Goal: Register for event/course

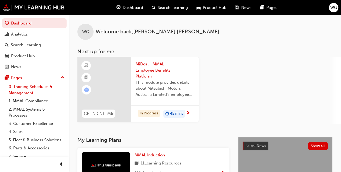
click at [30, 89] on link "0. Training Schedules & Management" at bounding box center [36, 90] width 60 height 14
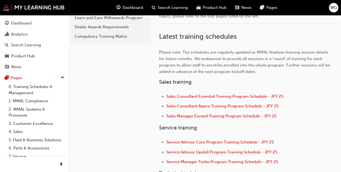
scroll to position [302, 0]
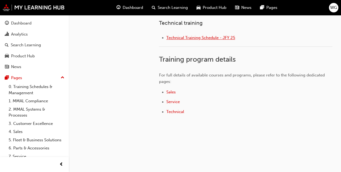
click at [181, 36] on span "Technical Training Schedule - JFY 25" at bounding box center [201, 37] width 69 height 5
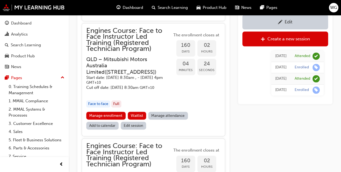
scroll to position [1307, 0]
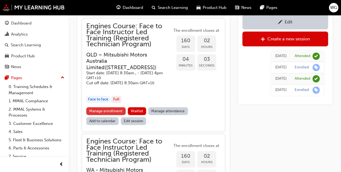
click at [111, 115] on link "Manage enrollment" at bounding box center [105, 111] width 39 height 8
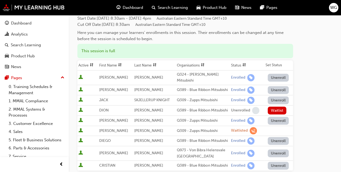
scroll to position [65, 0]
